Goal: Navigation & Orientation: Find specific page/section

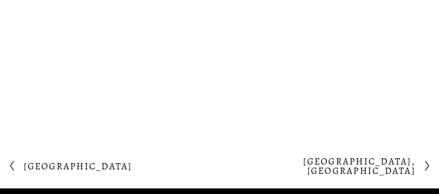
scroll to position [868, 0]
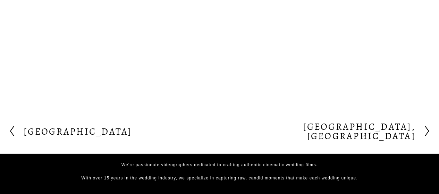
click at [108, 127] on h2 "Isla Bella Beach Resort" at bounding box center [78, 131] width 108 height 9
click at [285, 122] on h2 "[GEOGRAPHIC_DATA], [GEOGRAPHIC_DATA]" at bounding box center [317, 131] width 196 height 19
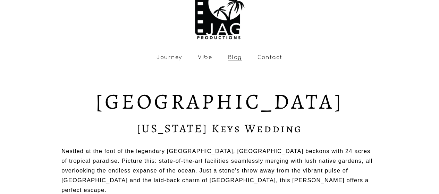
scroll to position [35, 0]
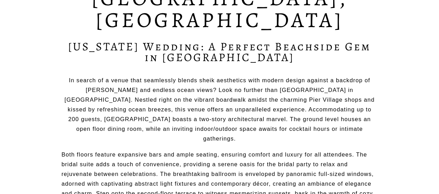
scroll to position [139, 0]
